Goal: Transaction & Acquisition: Book appointment/travel/reservation

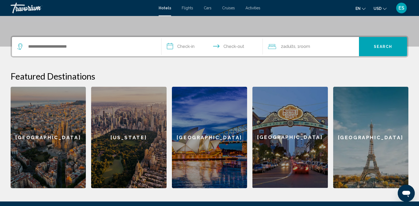
scroll to position [120, 0]
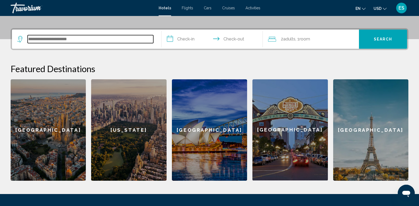
click at [80, 39] on input "Search widget" at bounding box center [91, 39] width 126 height 8
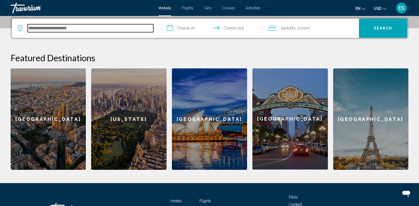
click at [84, 30] on input "Search widget" at bounding box center [91, 28] width 126 height 8
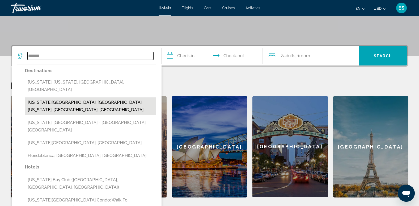
scroll to position [120, 0]
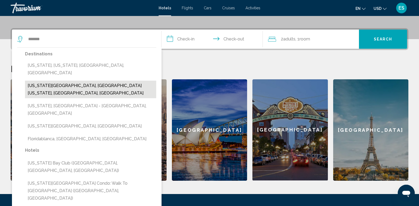
click at [55, 81] on button "[US_STATE][GEOGRAPHIC_DATA], [GEOGRAPHIC_DATA][US_STATE], [GEOGRAPHIC_DATA], [G…" at bounding box center [90, 90] width 131 height 18
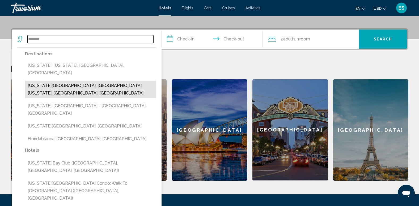
type input "**********"
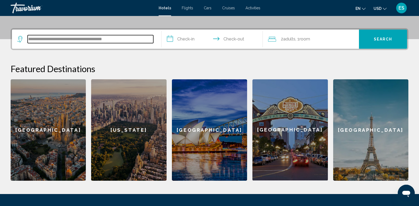
scroll to position [131, 0]
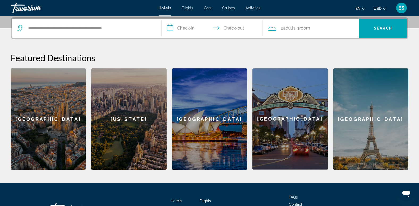
drag, startPoint x: 287, startPoint y: 28, endPoint x: 334, endPoint y: 27, distance: 47.6
click at [327, 26] on div "2 Adult Adults , 1 Room rooms" at bounding box center [313, 27] width 91 height 7
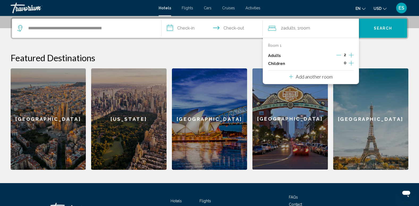
click at [352, 54] on icon "Increment adults" at bounding box center [351, 55] width 5 height 5
click at [381, 27] on span "Search" at bounding box center [383, 28] width 19 height 4
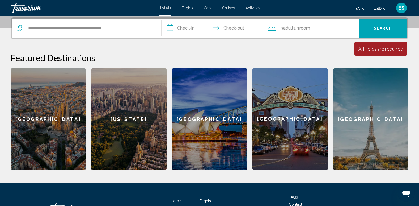
click at [182, 27] on input "**********" at bounding box center [214, 29] width 104 height 21
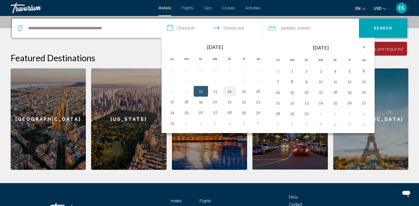
click at [232, 90] on button "14" at bounding box center [230, 90] width 9 height 7
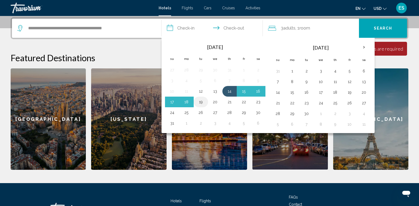
click at [202, 99] on button "19" at bounding box center [201, 101] width 9 height 7
type input "**********"
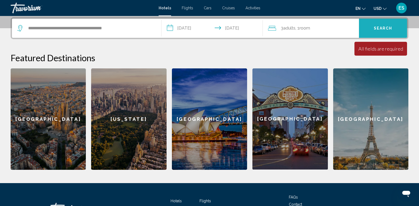
click at [382, 28] on span "Search" at bounding box center [383, 28] width 19 height 4
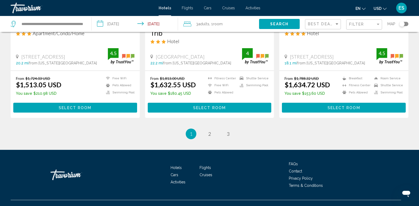
scroll to position [714, 0]
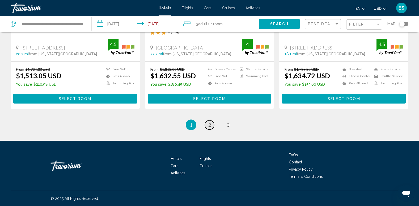
click at [210, 124] on span "2" at bounding box center [210, 125] width 3 height 6
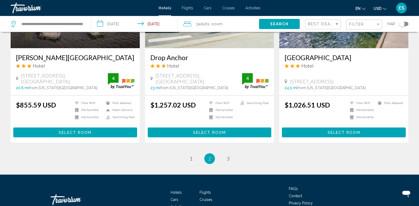
scroll to position [691, 0]
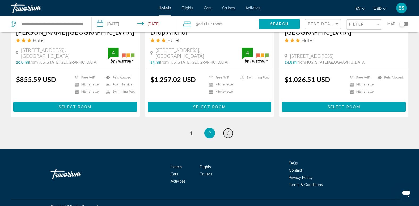
click at [230, 128] on link "page 3" at bounding box center [228, 132] width 9 height 9
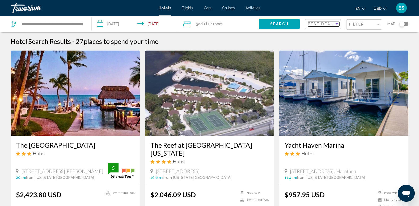
click at [339, 23] on div "Sort by" at bounding box center [337, 24] width 5 height 4
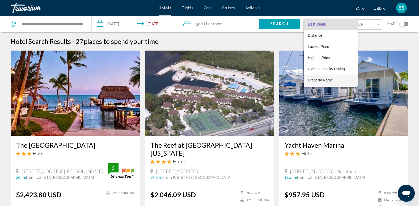
scroll to position [10, 0]
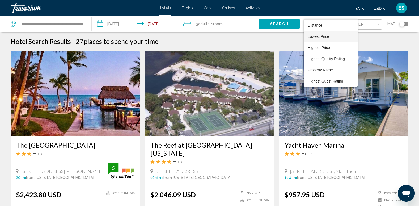
click at [321, 35] on span "Lowest Price" at bounding box center [318, 36] width 21 height 4
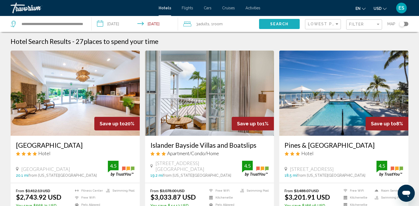
click at [285, 23] on span "Search" at bounding box center [279, 24] width 19 height 4
click at [407, 23] on div "Toggle map" at bounding box center [404, 24] width 9 height 4
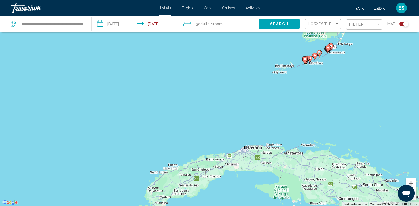
click at [276, 74] on div "To activate drag with keyboard, press Alt + Enter. Once in keyboard drag state,…" at bounding box center [209, 103] width 419 height 206
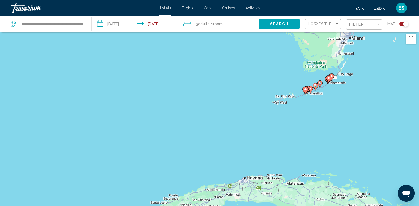
scroll to position [2, 0]
click at [305, 87] on g "Main content" at bounding box center [305, 89] width 5 height 7
click at [306, 88] on g "Main content" at bounding box center [305, 89] width 5 height 7
click at [306, 88] on image "Main content" at bounding box center [305, 88] width 3 height 3
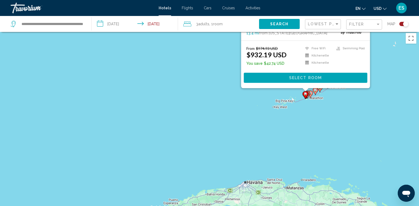
click at [306, 138] on div "To navigate, press the arrow keys. To activate drag with keyboard, press Alt + …" at bounding box center [419, 138] width 419 height 0
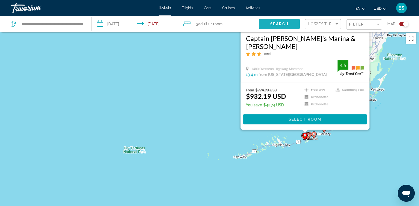
click at [285, 24] on span "Search" at bounding box center [279, 24] width 19 height 4
click at [287, 23] on span "Search" at bounding box center [279, 24] width 19 height 4
click at [287, 25] on span "Search" at bounding box center [279, 24] width 19 height 4
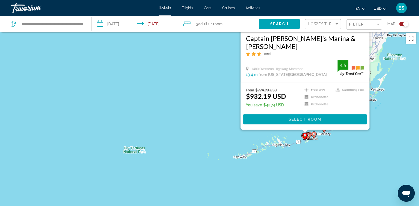
click at [402, 22] on div "Toggle map" at bounding box center [404, 24] width 9 height 4
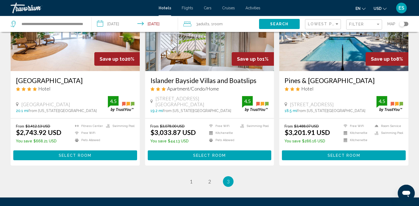
scroll to position [121, 0]
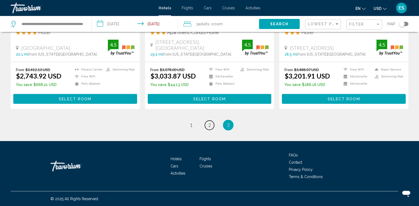
click at [208, 123] on link "page 2" at bounding box center [209, 124] width 9 height 9
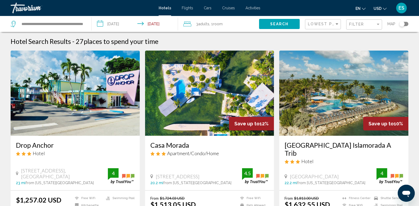
click at [189, 8] on span "Flights" at bounding box center [187, 8] width 11 height 4
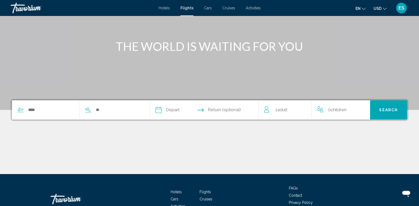
scroll to position [53, 0]
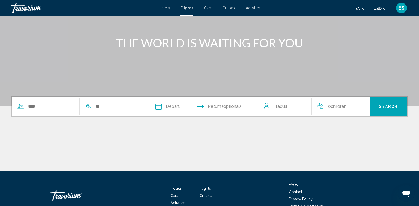
click at [261, 6] on div "Hotels Flights Cars Cruises Activities Hotels Flights Cars Cruises Activities e…" at bounding box center [209, 7] width 419 height 11
click at [257, 8] on span "Activities" at bounding box center [253, 8] width 15 height 4
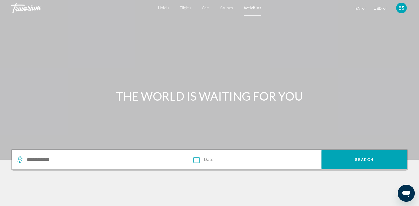
click at [226, 6] on span "Cruises" at bounding box center [226, 8] width 13 height 4
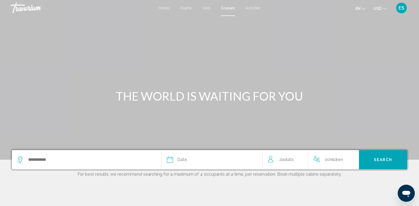
click at [211, 7] on li "Cars" at bounding box center [206, 8] width 18 height 4
click at [207, 9] on span "Cars" at bounding box center [207, 8] width 8 height 4
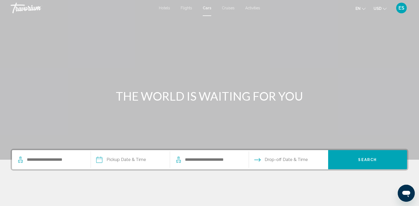
click at [188, 7] on span "Flights" at bounding box center [186, 8] width 11 height 4
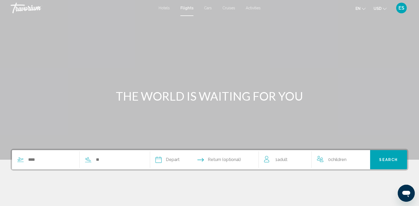
click at [165, 7] on span "Hotels" at bounding box center [164, 8] width 11 height 4
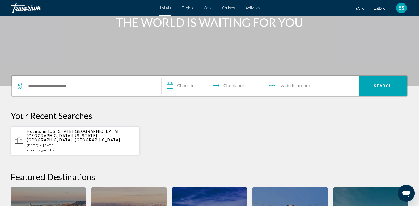
scroll to position [80, 0]
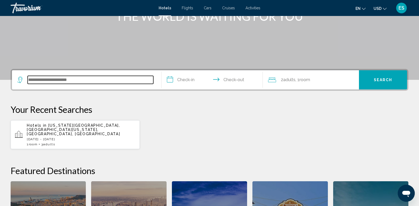
click at [71, 78] on input "Search widget" at bounding box center [91, 80] width 126 height 8
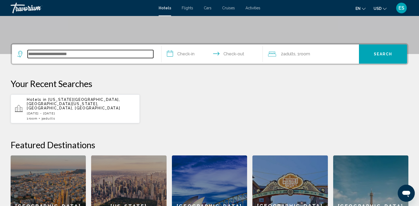
scroll to position [131, 0]
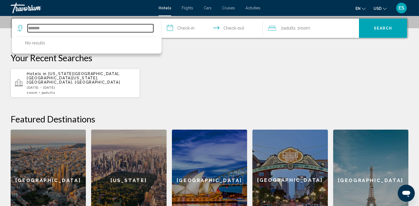
type input "*******"
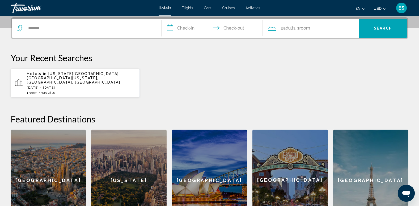
click at [186, 27] on input "**********" at bounding box center [214, 29] width 104 height 21
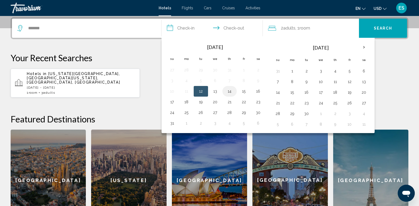
click at [230, 92] on button "14" at bounding box center [230, 90] width 9 height 7
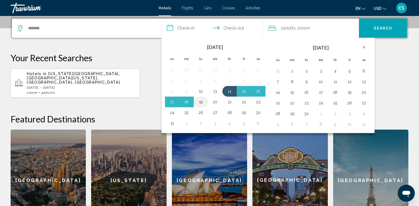
click at [201, 101] on button "19" at bounding box center [201, 101] width 9 height 7
type input "**********"
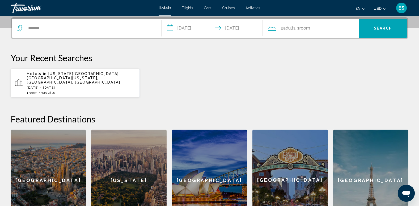
click at [300, 26] on span ", 1 Room rooms" at bounding box center [303, 27] width 15 height 7
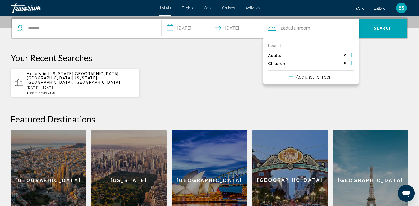
click at [353, 54] on icon "Increment adults" at bounding box center [351, 55] width 5 height 6
click at [378, 26] on span "Search" at bounding box center [383, 28] width 19 height 4
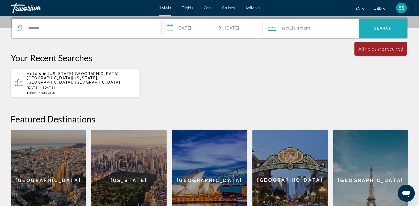
click at [385, 26] on span "Search" at bounding box center [383, 28] width 19 height 4
click at [386, 27] on span "Search" at bounding box center [383, 28] width 19 height 4
click at [378, 28] on span "Search" at bounding box center [383, 28] width 19 height 4
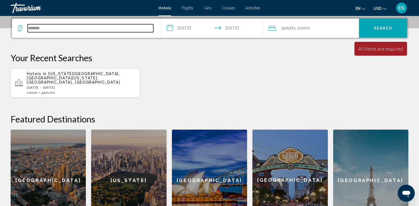
click at [43, 30] on input "*******" at bounding box center [91, 28] width 126 height 8
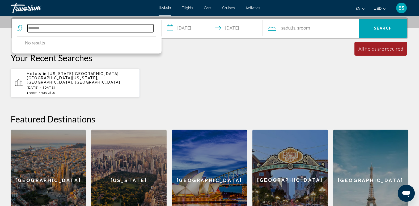
drag, startPoint x: 49, startPoint y: 28, endPoint x: 14, endPoint y: 26, distance: 35.7
click at [14, 26] on app-destination-search "******* No results" at bounding box center [87, 28] width 150 height 19
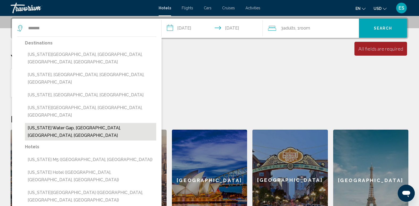
click at [75, 123] on button "[US_STATE] Water Gap, [GEOGRAPHIC_DATA], [GEOGRAPHIC_DATA], [GEOGRAPHIC_DATA]" at bounding box center [90, 132] width 131 height 18
type input "**********"
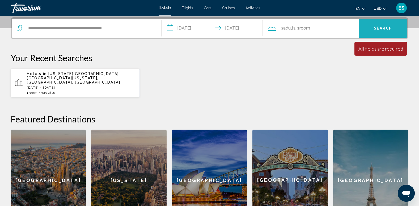
click at [379, 27] on span "Search" at bounding box center [383, 28] width 19 height 4
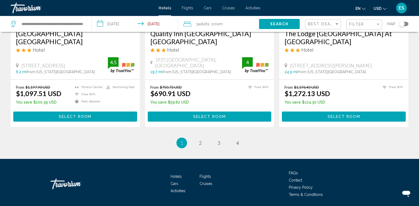
scroll to position [722, 0]
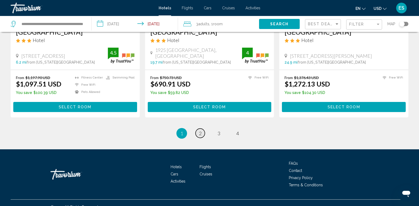
click at [203, 128] on link "page 2" at bounding box center [200, 132] width 9 height 9
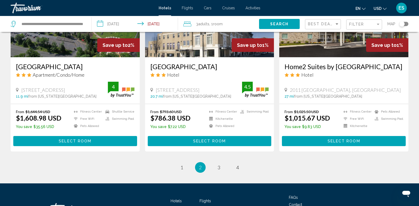
scroll to position [717, 0]
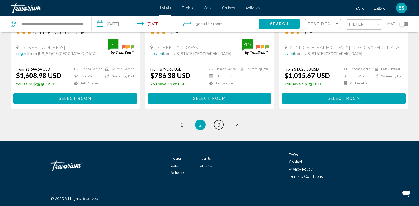
click at [217, 123] on link "page 3" at bounding box center [218, 124] width 9 height 9
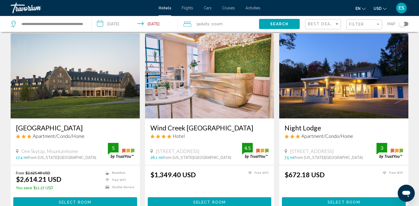
scroll to position [27, 0]
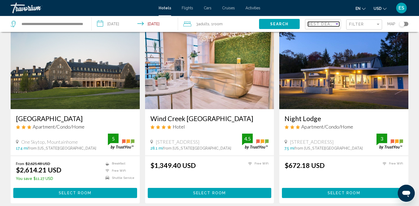
click at [339, 24] on div "Sort by" at bounding box center [337, 24] width 5 height 4
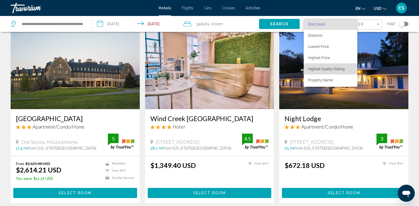
click at [330, 68] on span "Highest Quality Rating" at bounding box center [326, 69] width 37 height 4
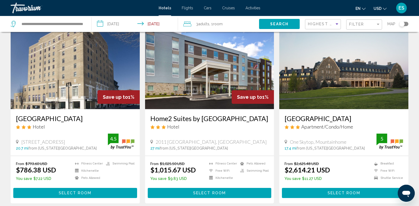
click at [291, 23] on button "Search" at bounding box center [279, 24] width 41 height 10
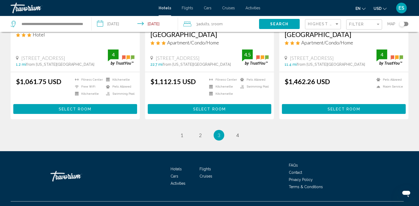
scroll to position [709, 0]
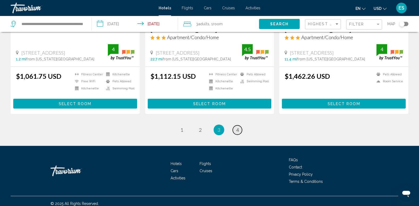
click at [239, 125] on link "page 4" at bounding box center [237, 129] width 9 height 9
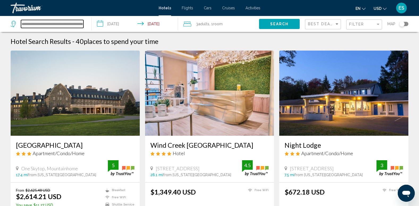
click at [59, 24] on input "**********" at bounding box center [52, 24] width 62 height 8
click at [61, 24] on input "**********" at bounding box center [52, 24] width 62 height 8
drag, startPoint x: 60, startPoint y: 23, endPoint x: 85, endPoint y: 23, distance: 25.0
click at [85, 23] on div "**********" at bounding box center [49, 24] width 76 height 16
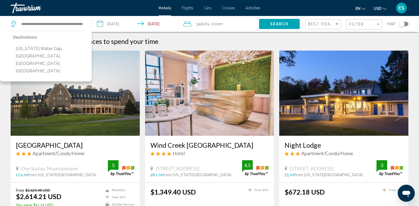
scroll to position [0, 0]
drag, startPoint x: 58, startPoint y: 23, endPoint x: -1, endPoint y: 27, distance: 58.9
click at [0, 27] on html "**********" at bounding box center [209, 103] width 419 height 206
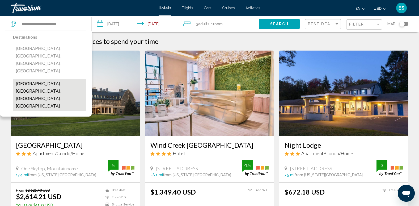
click at [56, 79] on button "[GEOGRAPHIC_DATA], [GEOGRAPHIC_DATA], [GEOGRAPHIC_DATA], [GEOGRAPHIC_DATA]" at bounding box center [49, 95] width 73 height 32
type input "**********"
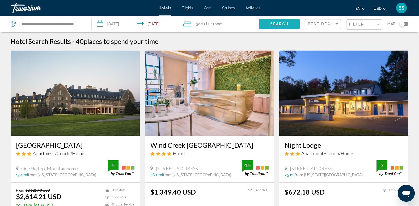
click at [284, 23] on span "Search" at bounding box center [279, 24] width 19 height 4
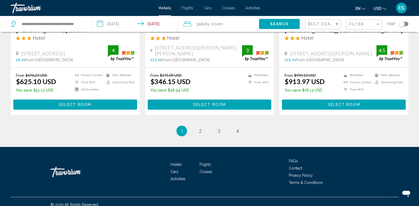
scroll to position [718, 0]
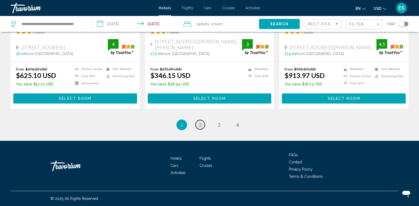
click at [201, 128] on span "2" at bounding box center [200, 125] width 3 height 6
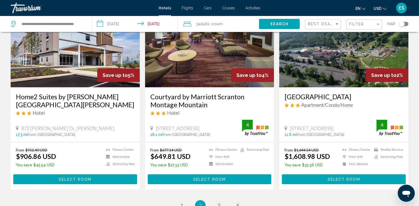
scroll to position [638, 0]
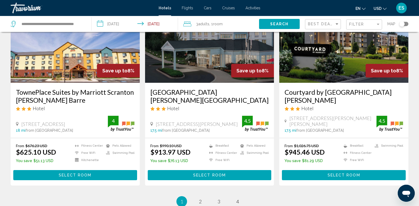
click at [403, 7] on span "ES" at bounding box center [402, 7] width 6 height 5
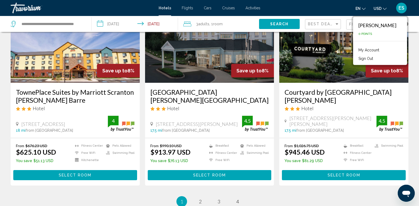
click at [32, 8] on div "Travorium" at bounding box center [37, 8] width 53 height 11
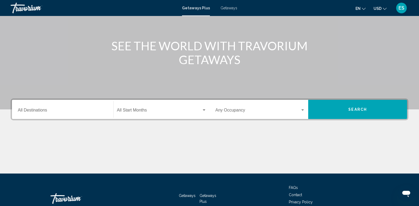
scroll to position [53, 0]
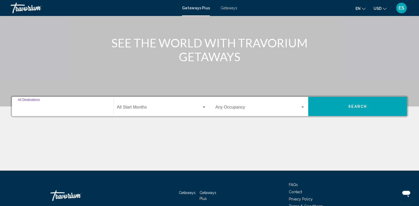
click at [40, 106] on input "Destination All Destinations" at bounding box center [63, 108] width 90 height 5
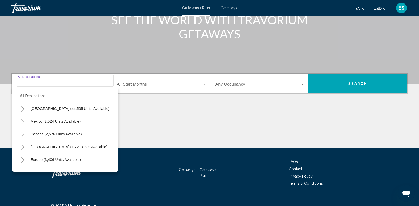
scroll to position [83, 0]
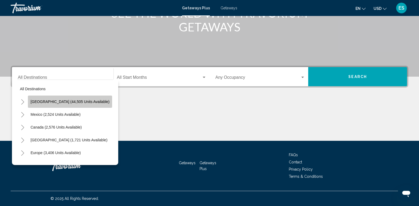
click at [73, 99] on button "United States (44,505 units available)" at bounding box center [70, 101] width 84 height 12
type input "**********"
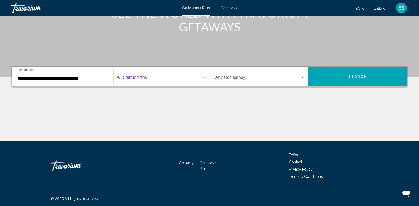
click at [136, 76] on span "Search widget" at bounding box center [159, 78] width 85 height 5
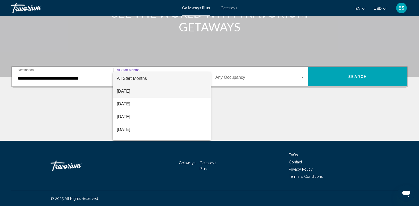
click at [135, 91] on span "August 2025" at bounding box center [162, 91] width 90 height 13
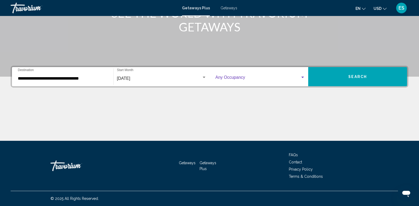
click at [236, 76] on span "Search widget" at bounding box center [258, 78] width 85 height 5
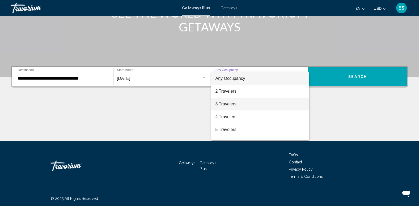
click at [236, 103] on span "3 Travelers" at bounding box center [261, 104] width 90 height 13
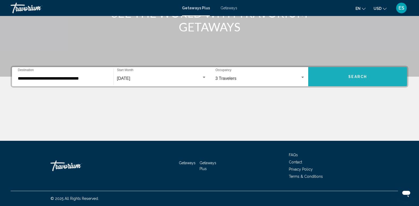
click at [357, 76] on span "Search" at bounding box center [358, 77] width 19 height 4
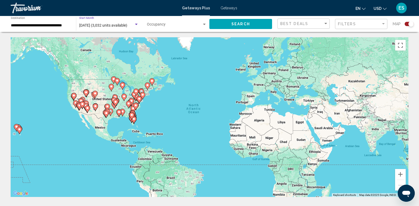
click at [99, 24] on span "August 2025 (3,032 units available)" at bounding box center [103, 25] width 48 height 4
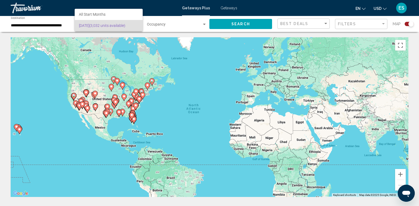
click at [100, 23] on span "August 2025 (3,032 units available)" at bounding box center [109, 25] width 60 height 11
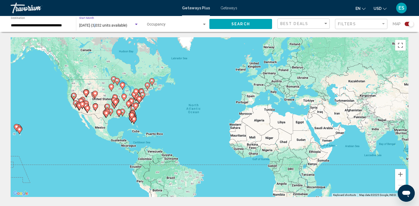
click at [98, 26] on span "August 2025 (3,032 units available)" at bounding box center [103, 25] width 48 height 4
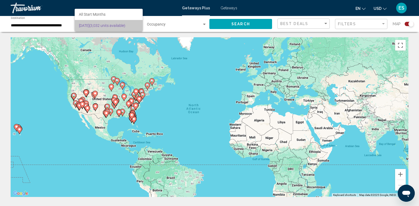
drag, startPoint x: 98, startPoint y: 26, endPoint x: 95, endPoint y: 24, distance: 3.2
click at [95, 24] on span "August 2025 (3,032 units available)" at bounding box center [109, 25] width 60 height 11
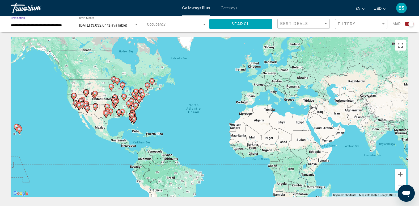
click at [55, 26] on input "**********" at bounding box center [41, 25] width 60 height 4
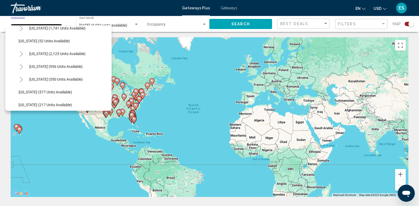
scroll to position [426, 0]
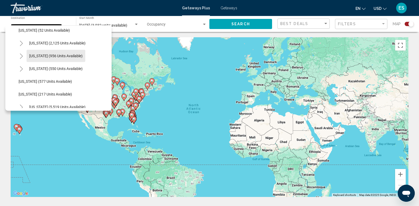
click at [69, 55] on span "Tennessee (956 units available)" at bounding box center [55, 56] width 53 height 4
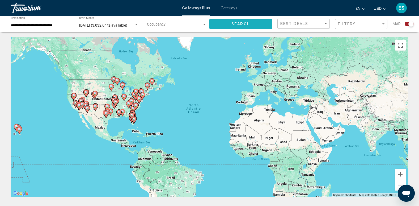
click at [246, 26] on span "Search" at bounding box center [241, 24] width 19 height 4
click at [32, 27] on input "**********" at bounding box center [41, 25] width 60 height 4
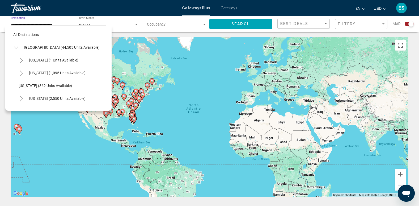
scroll to position [417, 0]
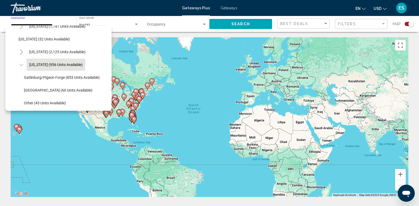
click at [53, 74] on button "Gatlinburg/Pigeon Forge (853 units available)" at bounding box center [61, 77] width 81 height 12
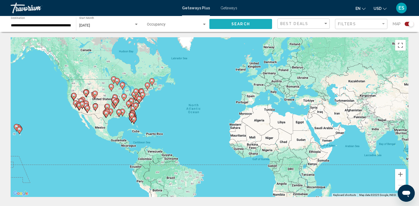
click at [227, 24] on button "Search" at bounding box center [241, 24] width 63 height 10
click at [37, 25] on input "**********" at bounding box center [41, 25] width 60 height 4
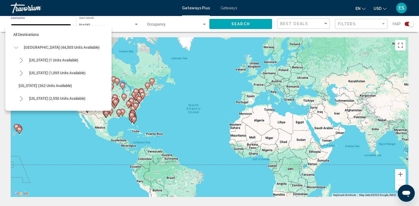
scroll to position [430, 0]
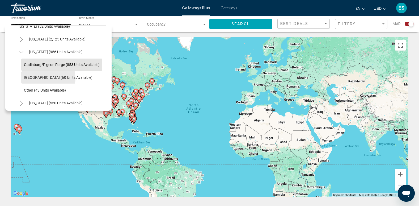
click at [45, 78] on span "Nashville (60 units available)" at bounding box center [58, 77] width 69 height 4
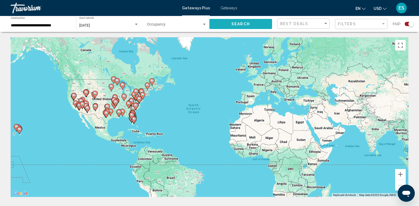
click at [218, 24] on button "Search" at bounding box center [241, 24] width 63 height 10
click at [22, 26] on input "**********" at bounding box center [41, 25] width 60 height 4
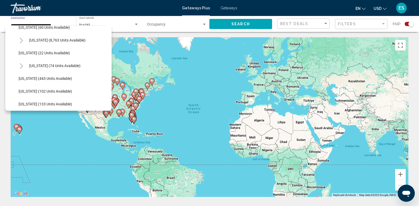
scroll to position [70, 0]
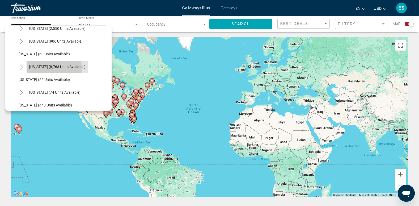
click at [49, 68] on span "Florida (8,763 units available)" at bounding box center [57, 67] width 56 height 4
type input "**********"
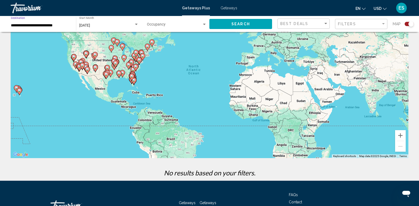
scroll to position [0, 0]
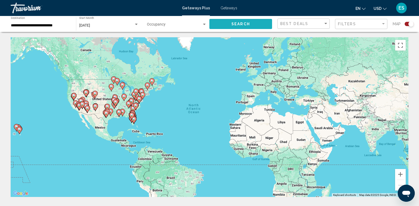
click at [238, 22] on span "Search" at bounding box center [241, 24] width 19 height 4
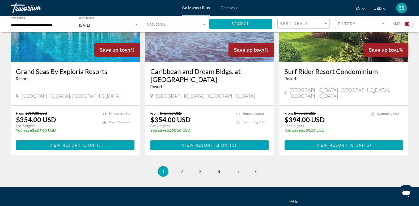
scroll to position [838, 0]
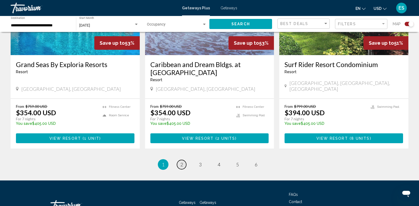
click at [181, 161] on span "2" at bounding box center [182, 164] width 3 height 6
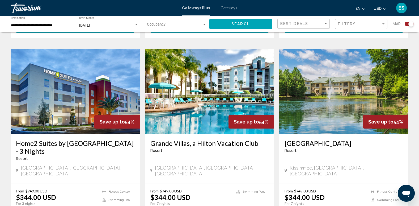
scroll to position [372, 0]
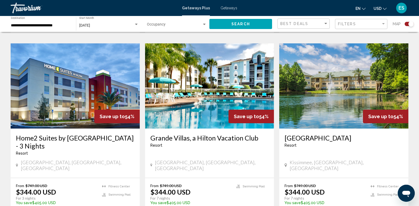
click at [219, 66] on img "Main content" at bounding box center [209, 85] width 129 height 85
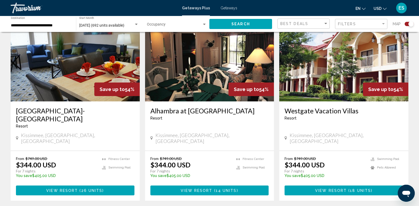
scroll to position [798, 0]
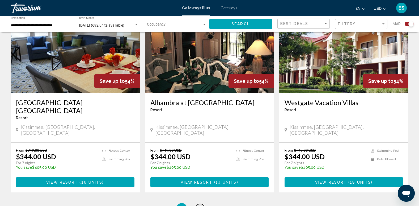
click at [200, 205] on span "3" at bounding box center [200, 208] width 3 height 6
